Goal: Task Accomplishment & Management: Use online tool/utility

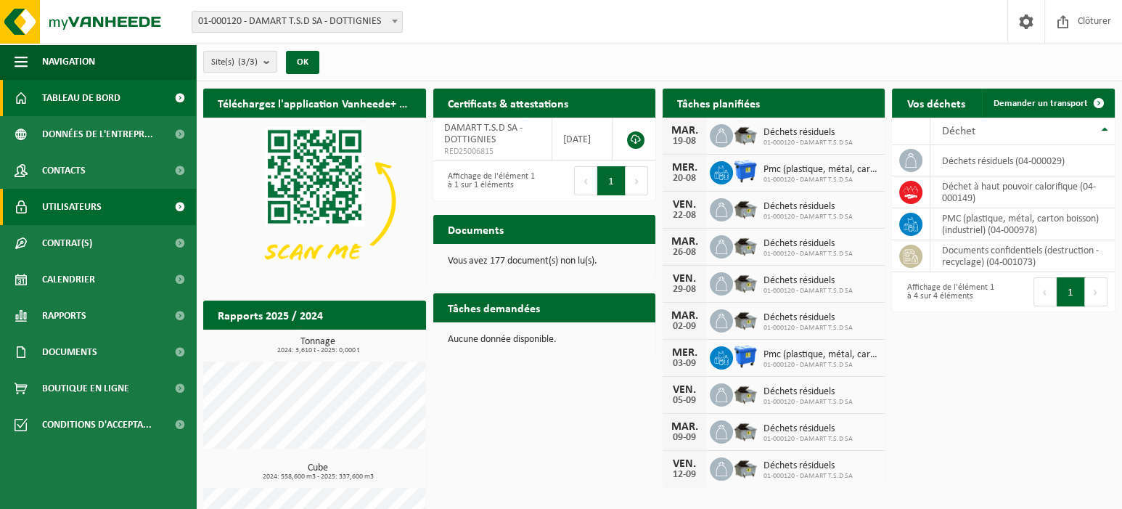
click at [61, 206] on span "Utilisateurs" at bounding box center [72, 207] width 60 height 36
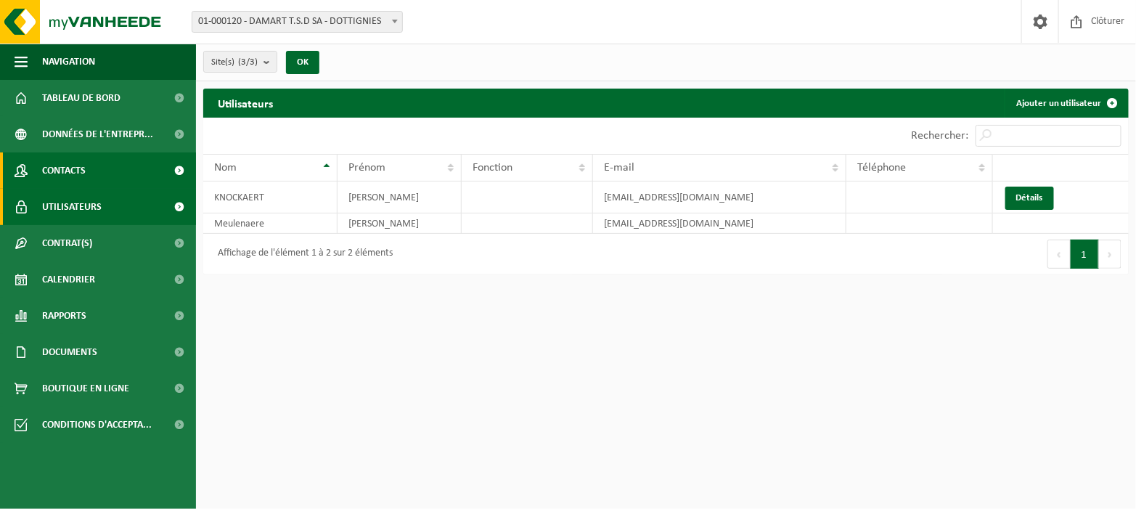
click at [63, 175] on span "Contacts" at bounding box center [64, 170] width 44 height 36
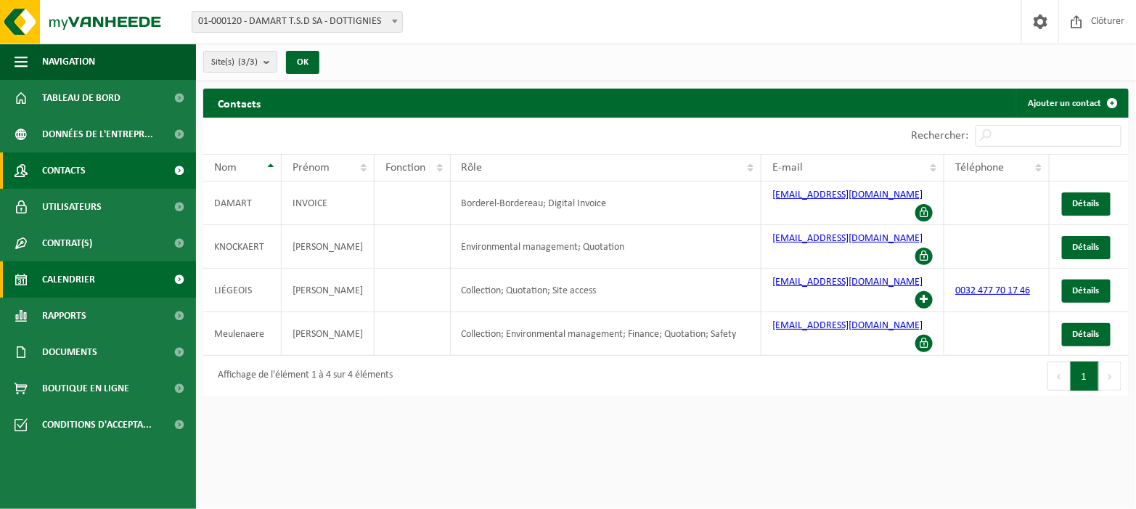
click at [70, 282] on span "Calendrier" at bounding box center [68, 279] width 53 height 36
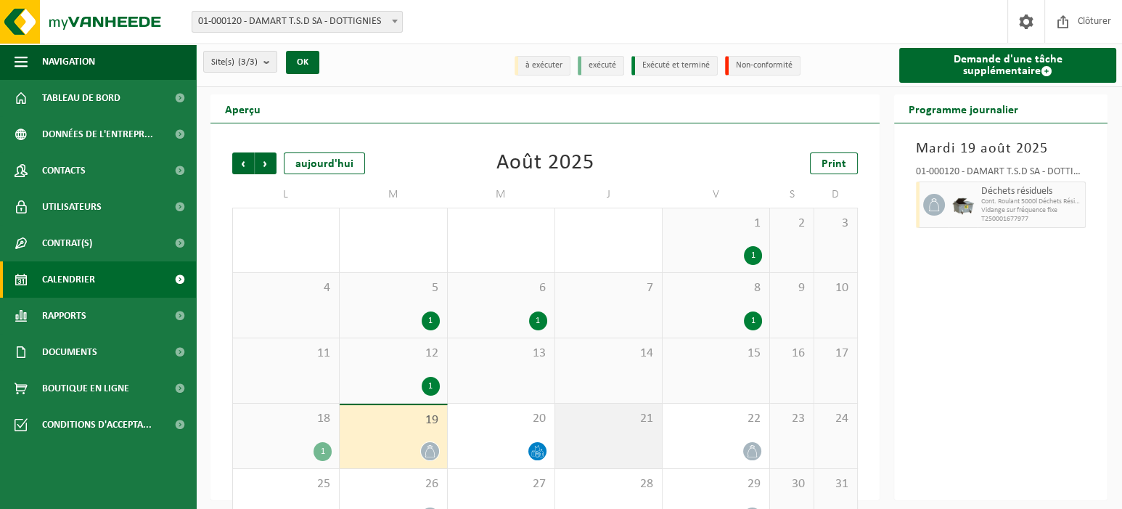
scroll to position [40, 0]
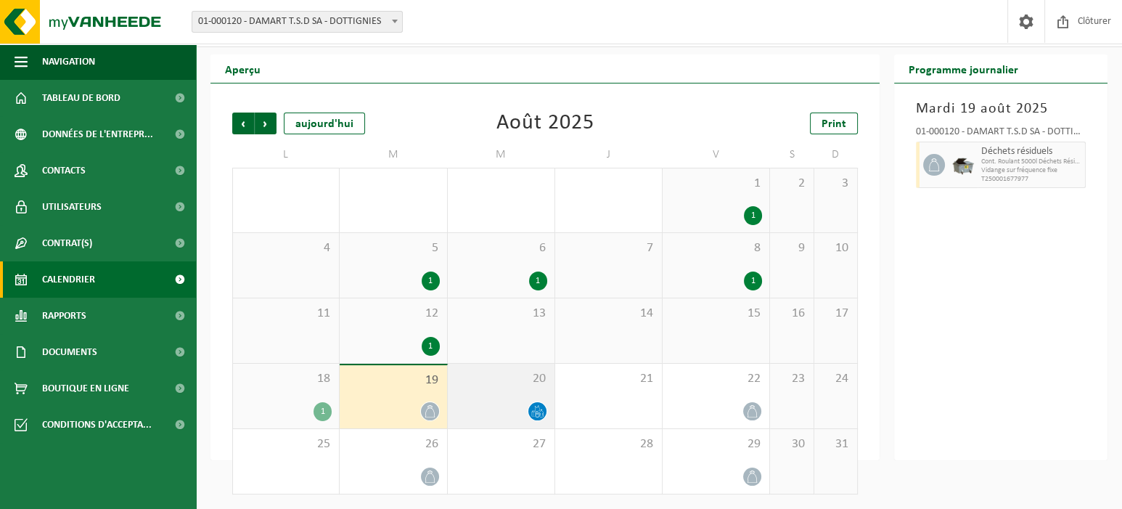
click at [536, 408] on icon at bounding box center [537, 411] width 12 height 12
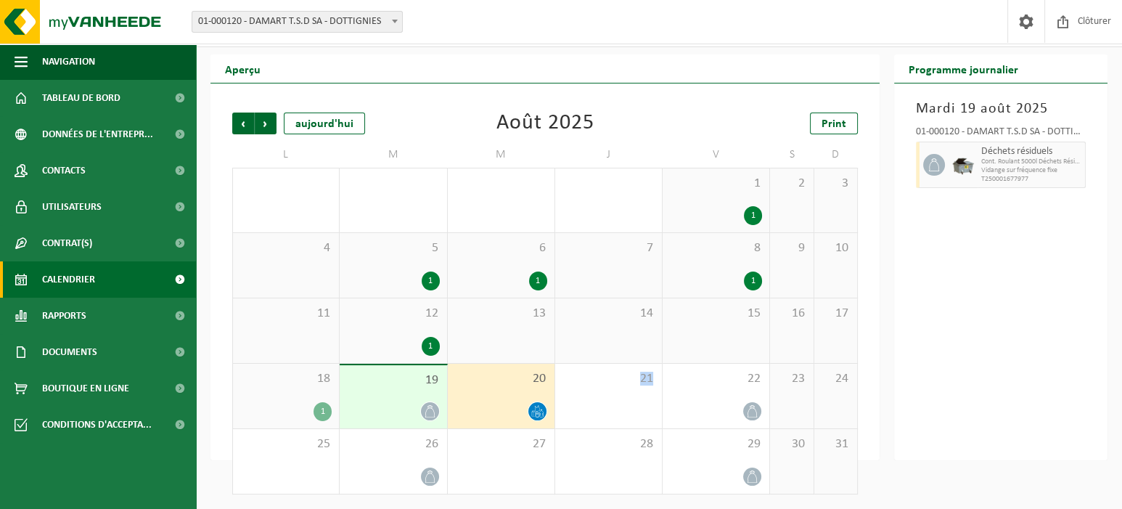
click at [536, 408] on icon at bounding box center [537, 411] width 12 height 12
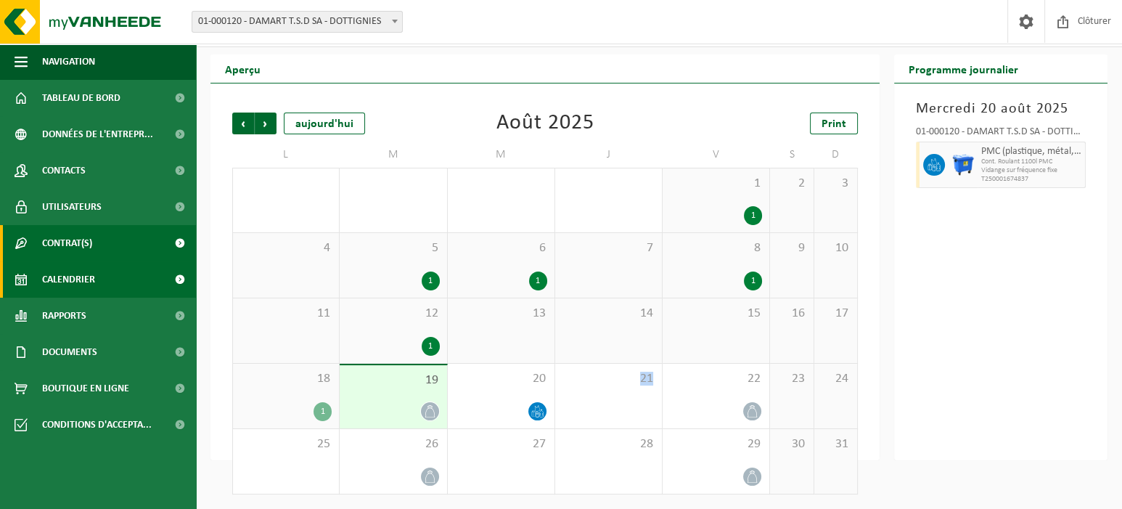
click at [60, 242] on span "Contrat(s)" at bounding box center [67, 243] width 50 height 36
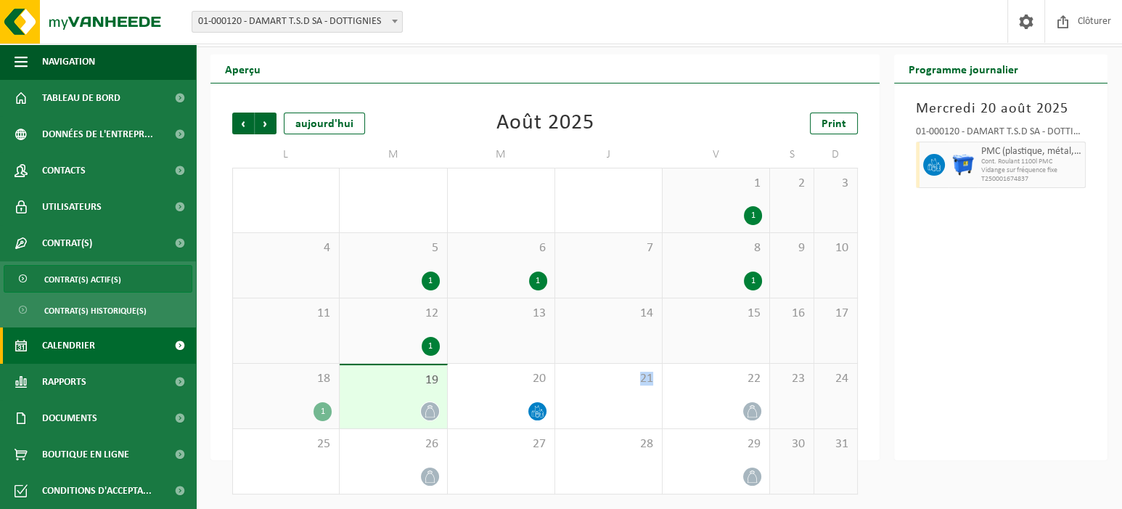
click at [68, 281] on span "Contrat(s) actif(s)" at bounding box center [82, 280] width 77 height 28
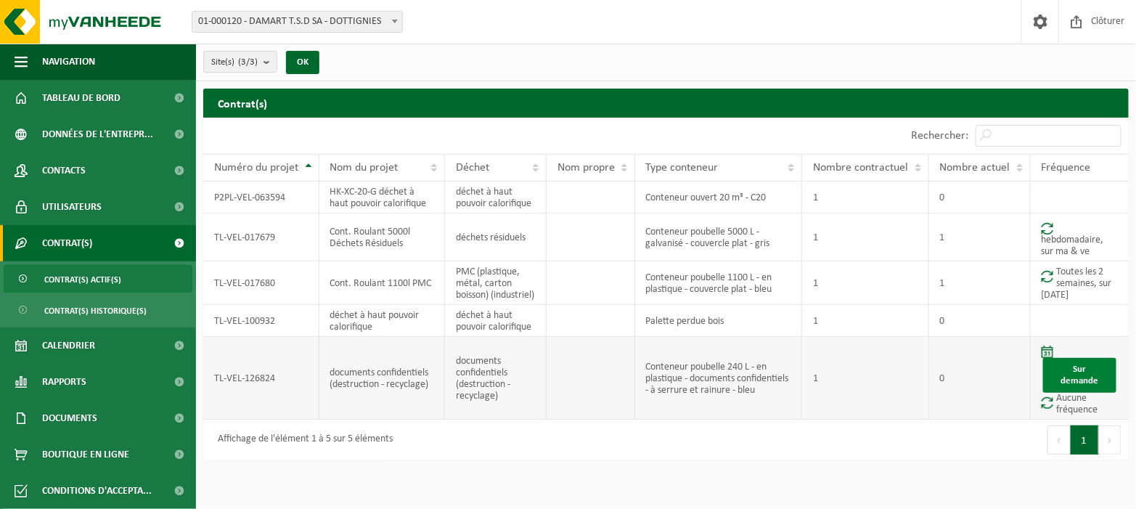
click at [1078, 384] on link "Sur demande" at bounding box center [1079, 375] width 73 height 35
